Goal: Find specific page/section: Find specific page/section

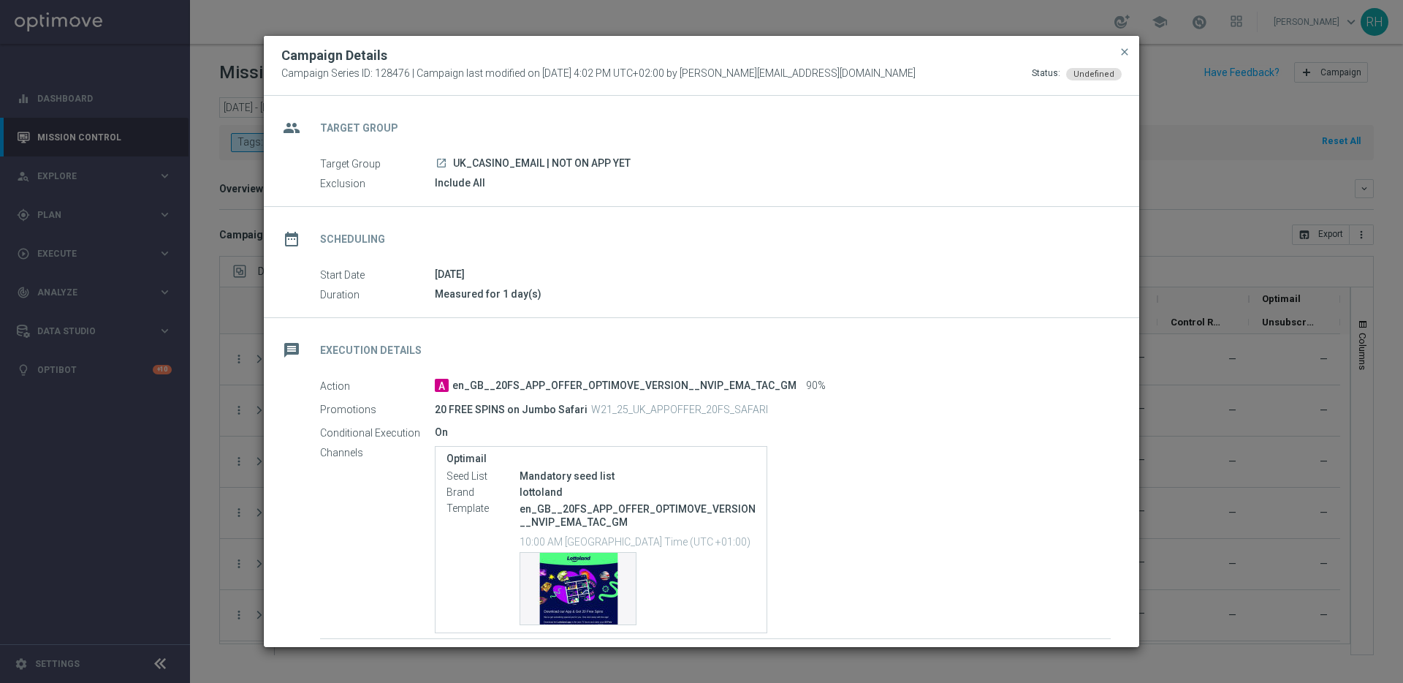
scroll to position [142, 0]
click at [1125, 48] on span "close" at bounding box center [1125, 52] width 12 height 12
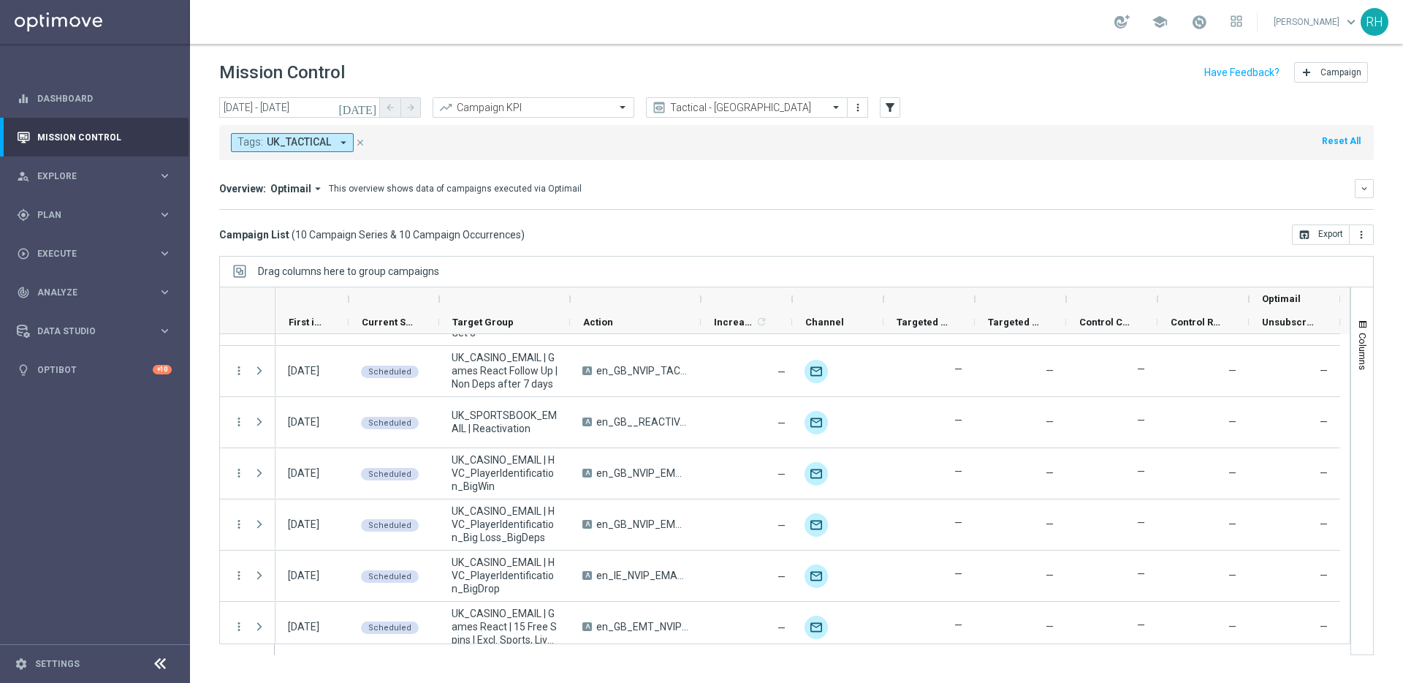
click at [178, 137] on div "Mission Control" at bounding box center [94, 137] width 189 height 39
click at [130, 139] on link "Mission Control" at bounding box center [104, 137] width 134 height 39
click at [376, 110] on icon "[DATE]" at bounding box center [357, 107] width 39 height 13
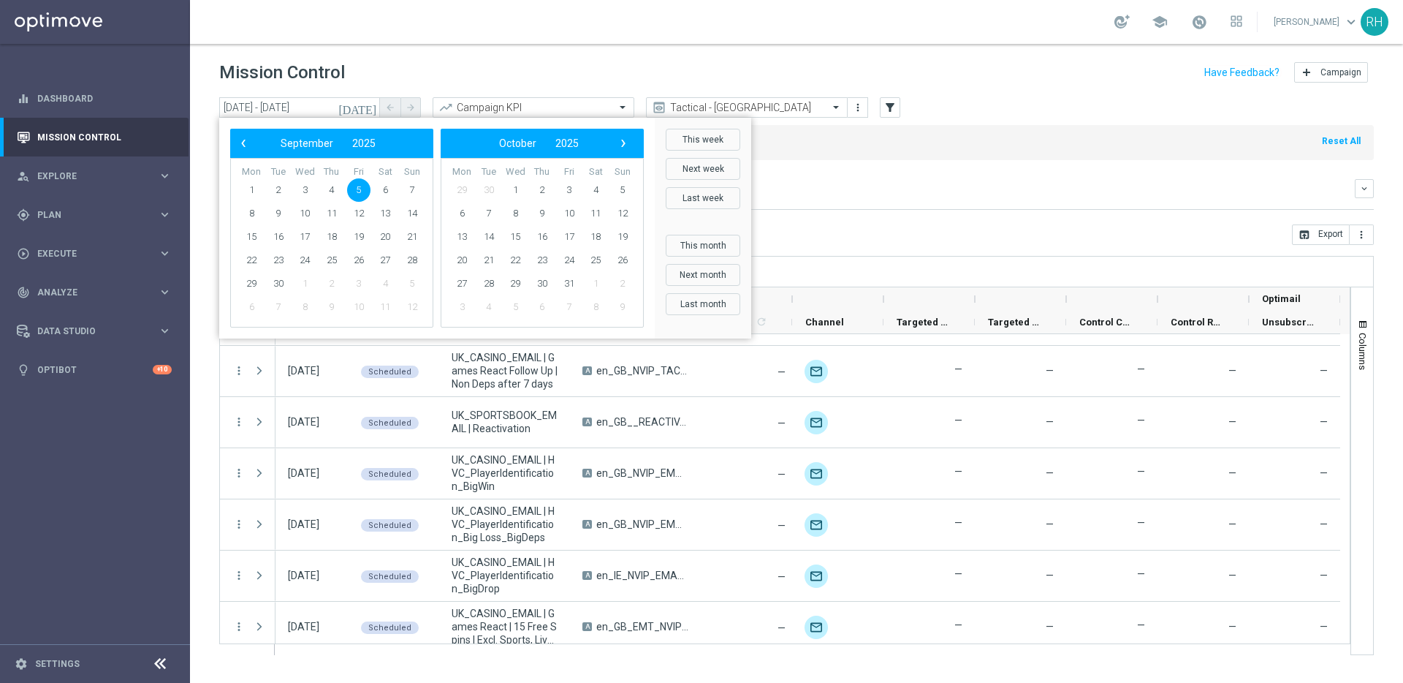
click at [358, 186] on span "5" at bounding box center [358, 189] width 23 height 23
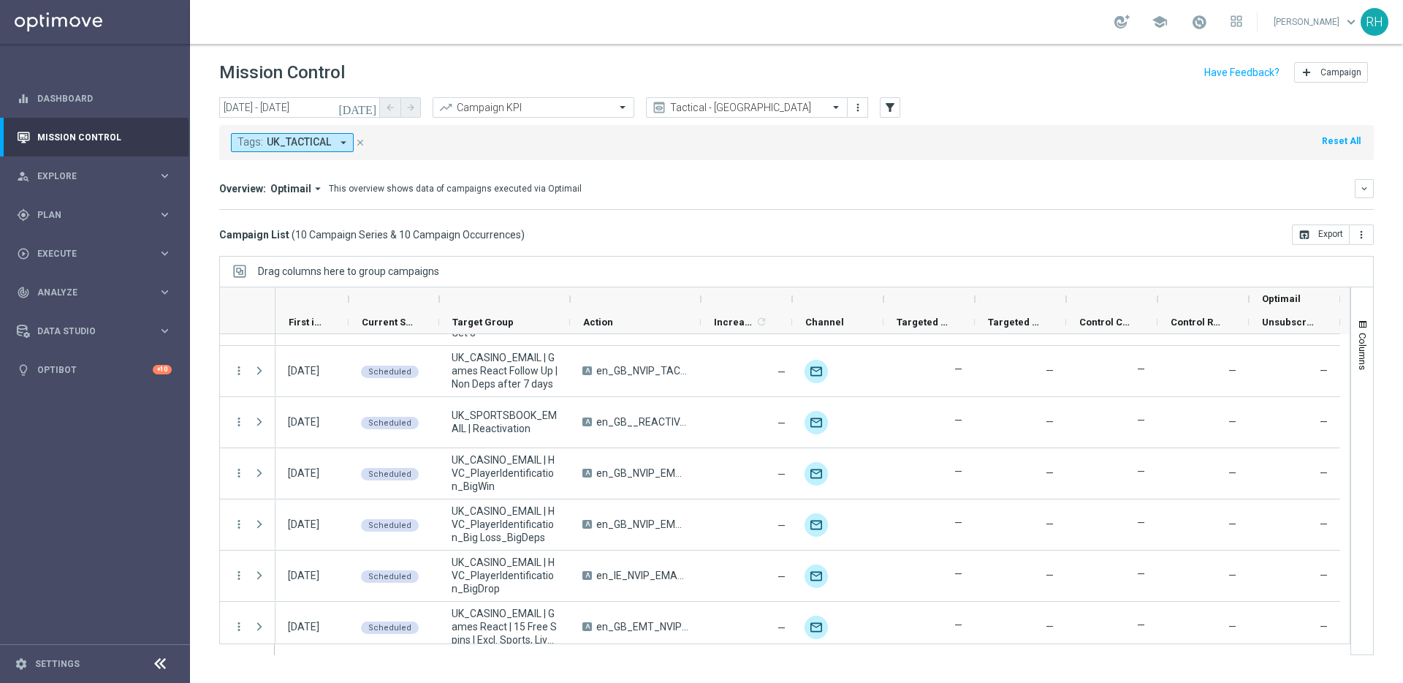
click at [369, 106] on icon "[DATE]" at bounding box center [357, 107] width 39 height 13
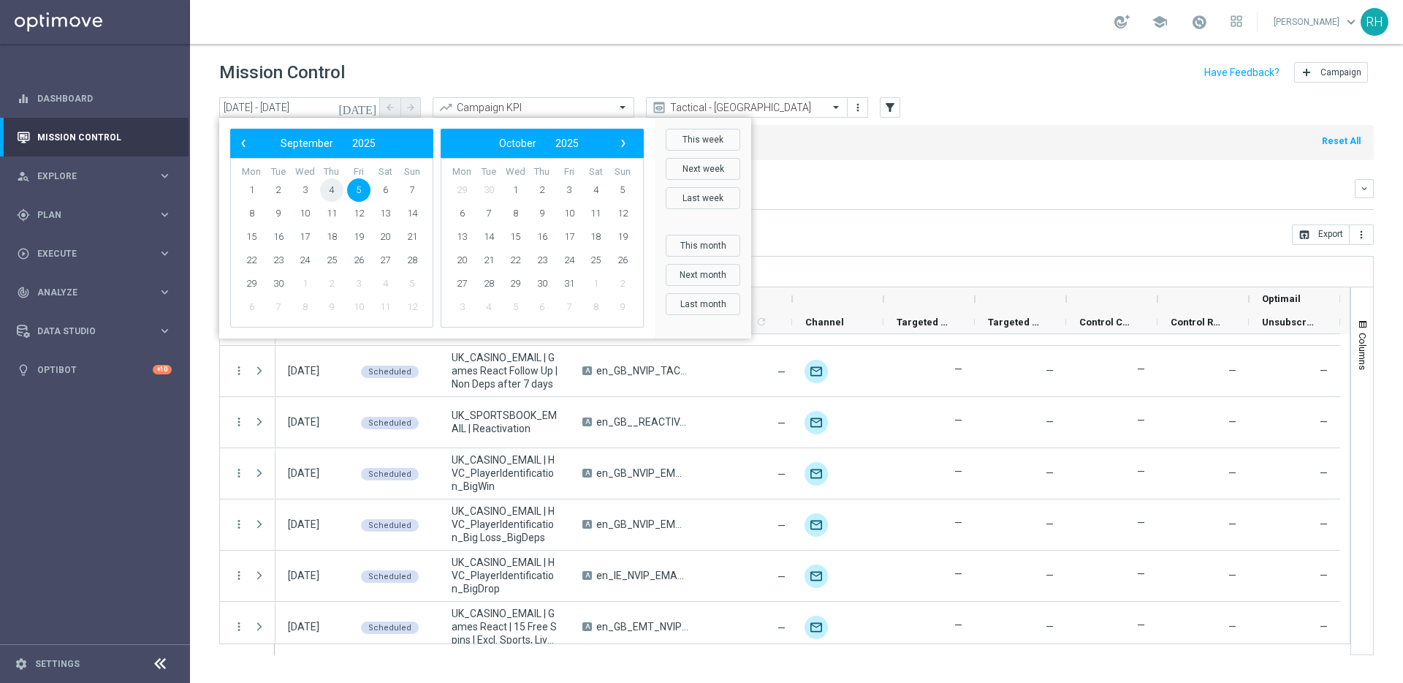
click at [324, 188] on span "4" at bounding box center [331, 189] width 23 height 23
type input "[DATE] - [DATE]"
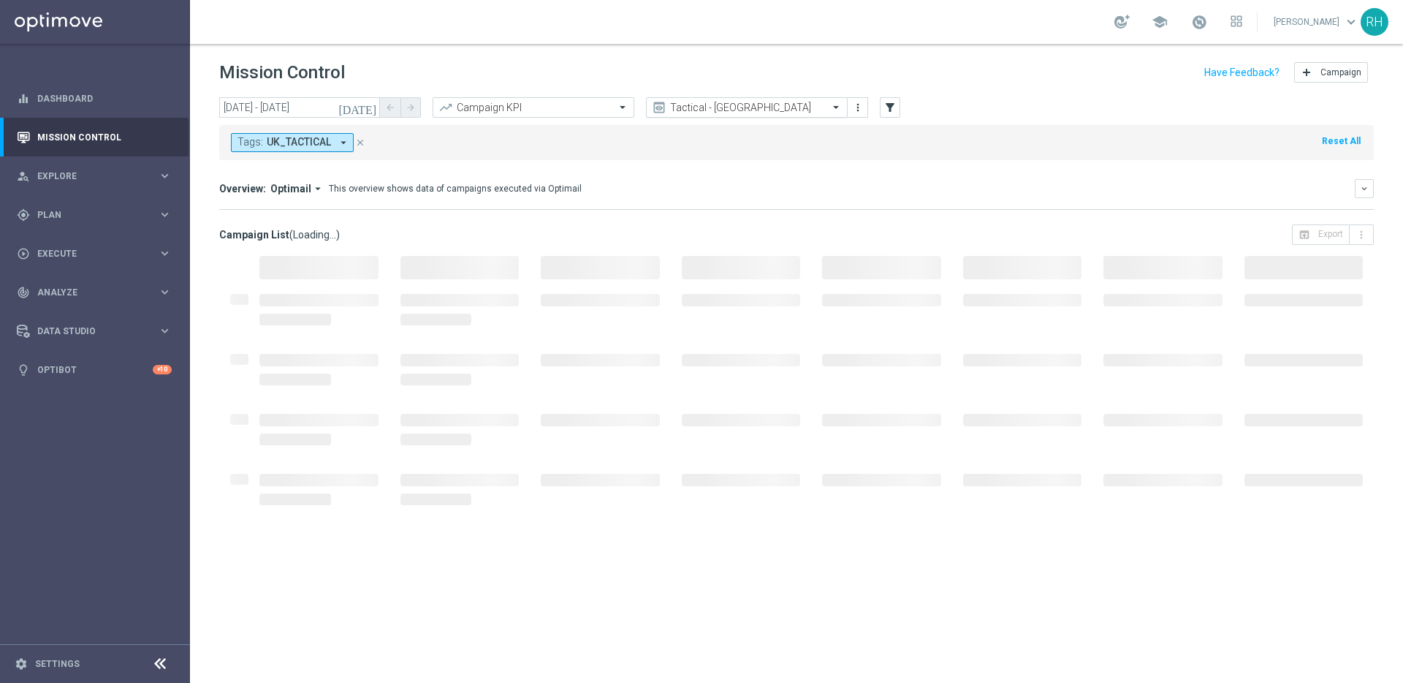
click at [759, 116] on div "Tactical - [GEOGRAPHIC_DATA]" at bounding box center [747, 107] width 202 height 20
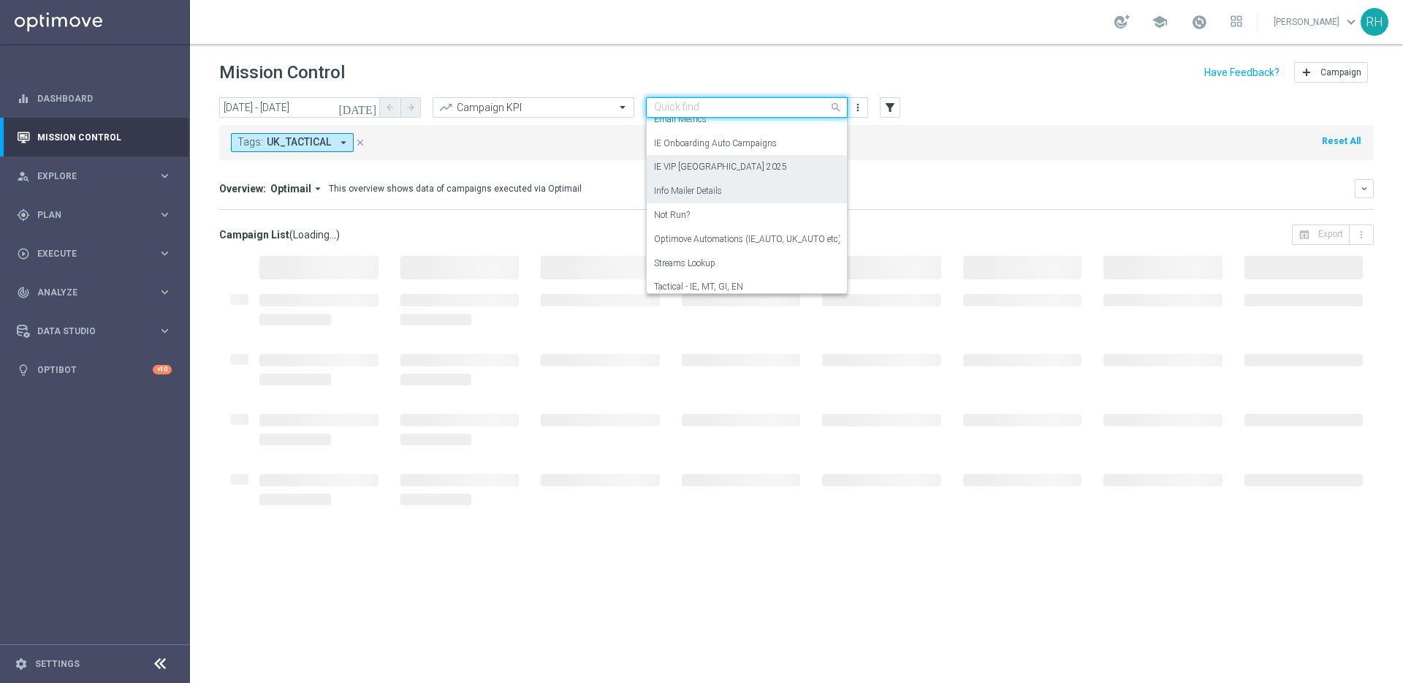
scroll to position [202, 0]
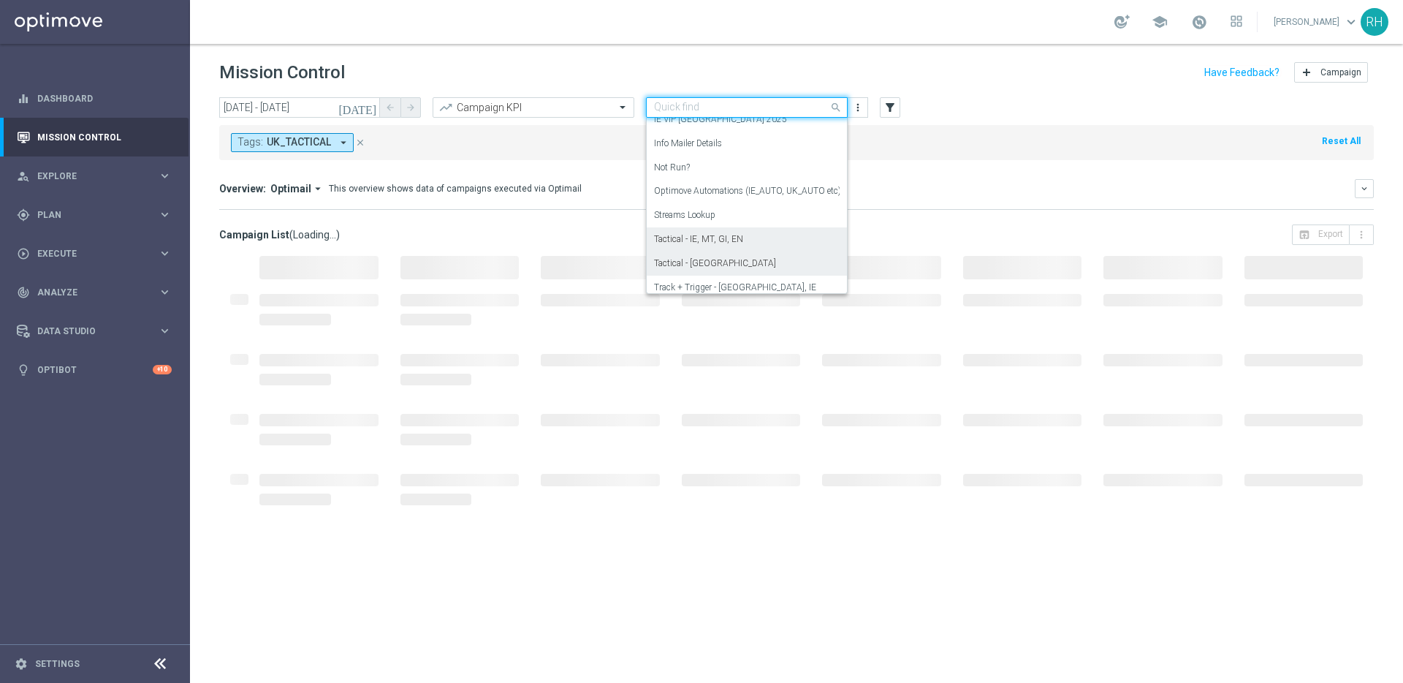
click at [758, 238] on div "Tactical - IE, MT, GI, EN" at bounding box center [747, 239] width 186 height 24
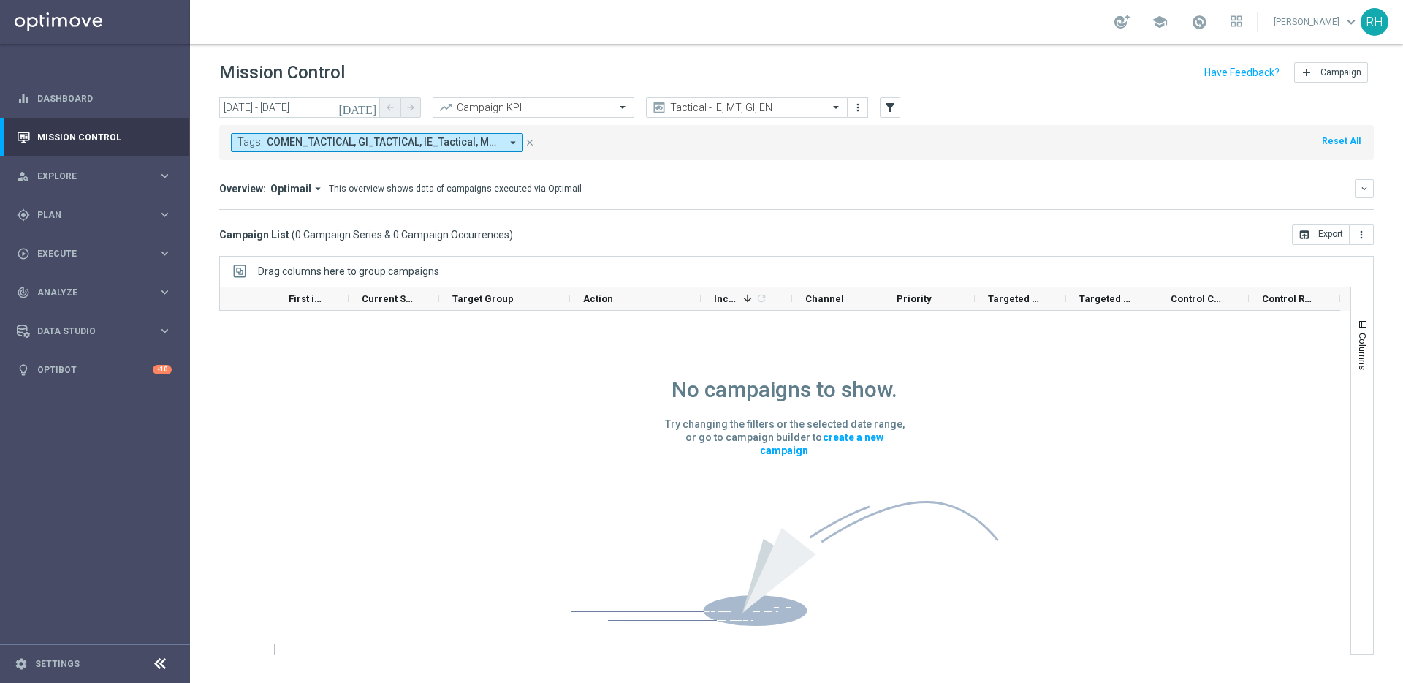
scroll to position [0, 0]
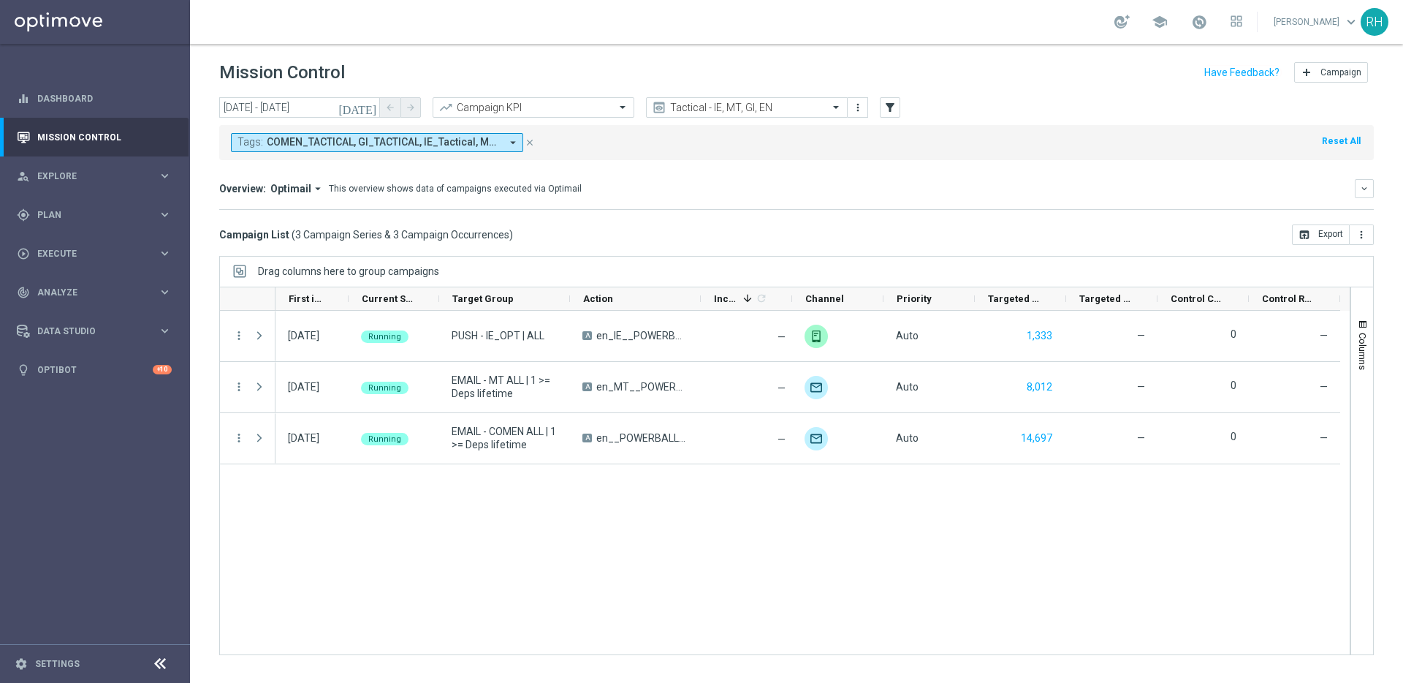
click at [859, 15] on div "school [PERSON_NAME] keyboard_arrow_down RH" at bounding box center [796, 22] width 1213 height 44
